Goal: Check status

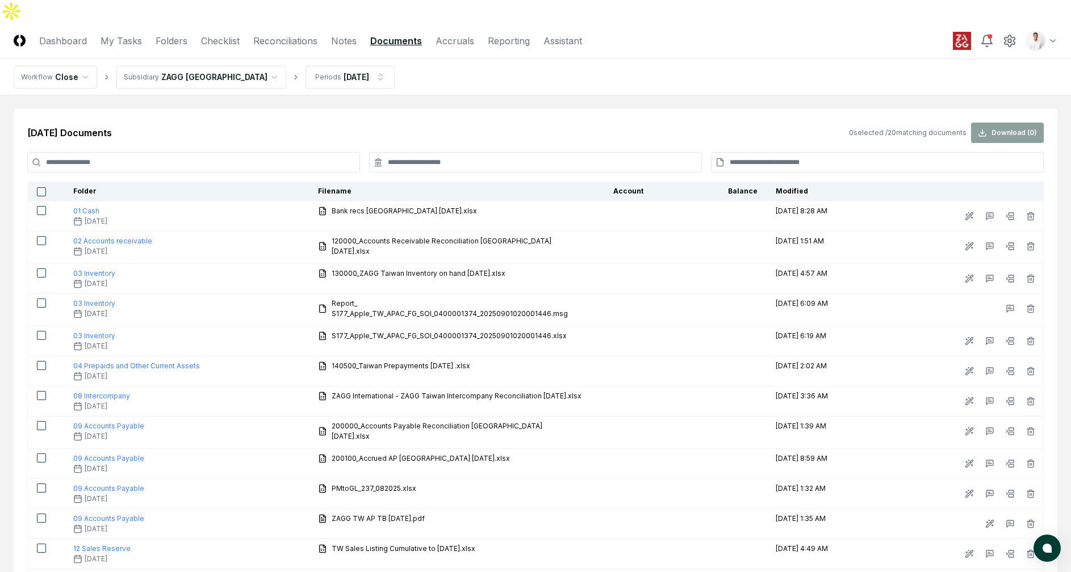
scroll to position [15, 0]
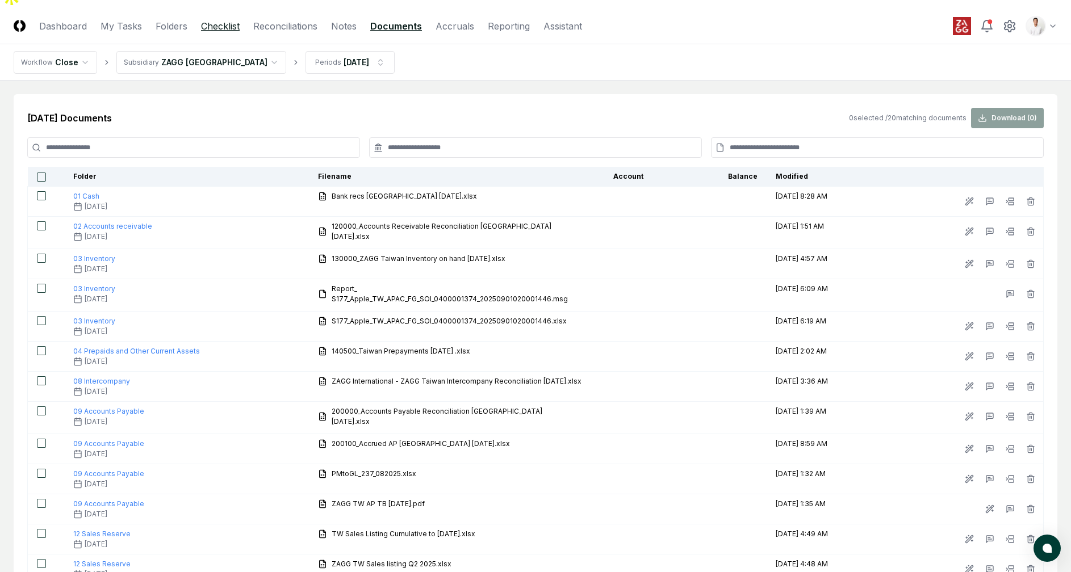
click at [229, 19] on link "Checklist" at bounding box center [220, 26] width 39 height 14
